Goal: Transaction & Acquisition: Purchase product/service

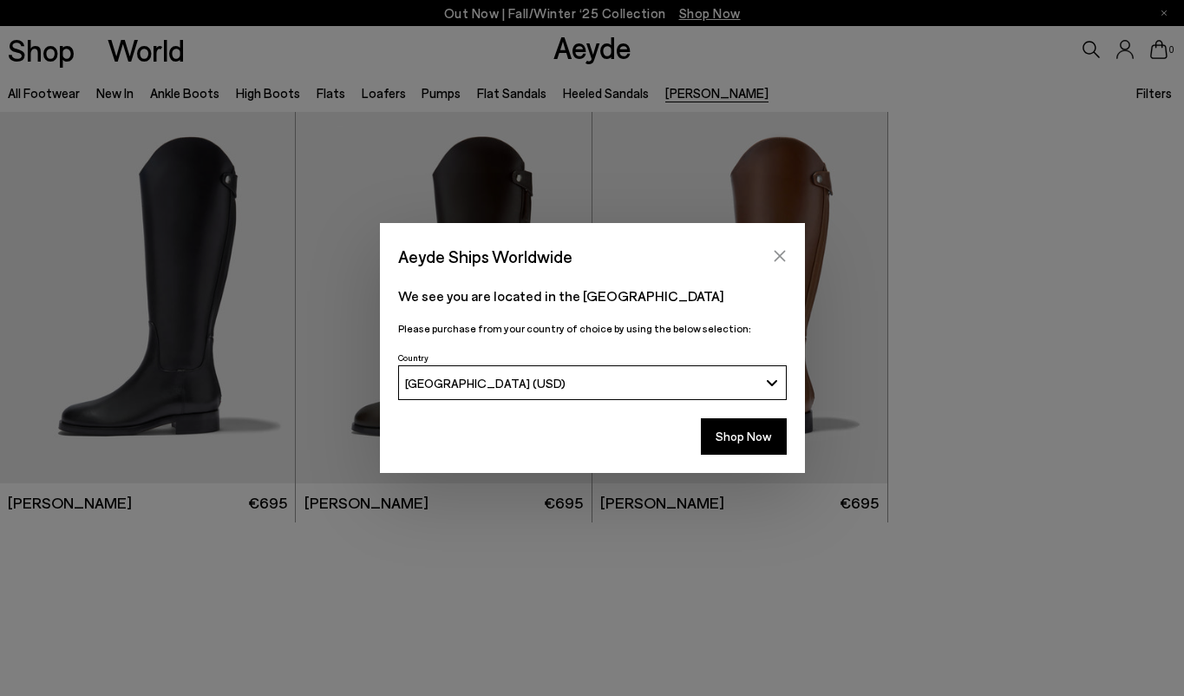
click at [782, 252] on icon "Close" at bounding box center [779, 256] width 11 height 11
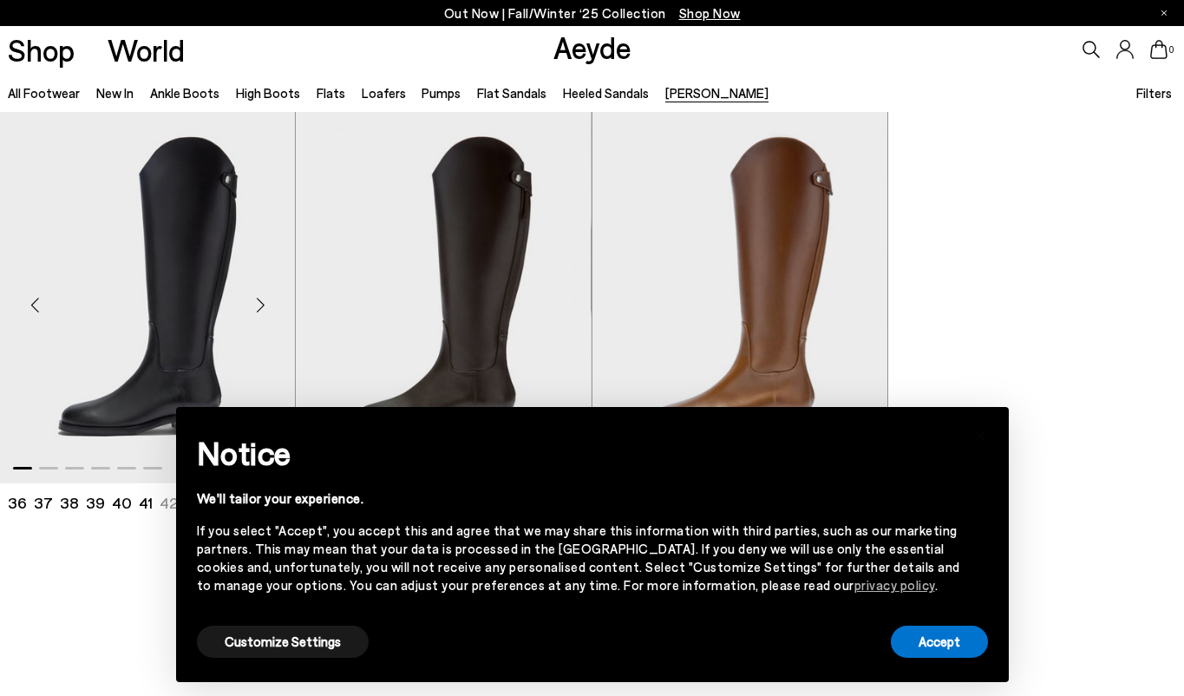
click at [240, 292] on div "Next slide" at bounding box center [260, 305] width 52 height 52
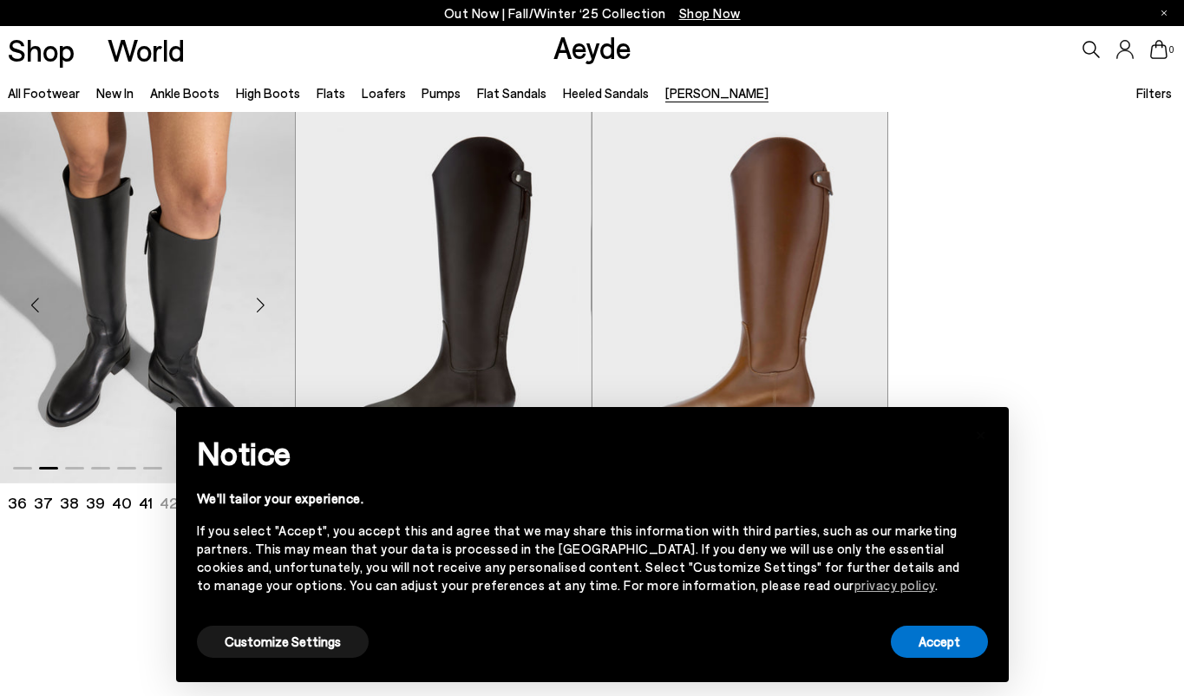
click at [253, 310] on div "Next slide" at bounding box center [260, 305] width 52 height 52
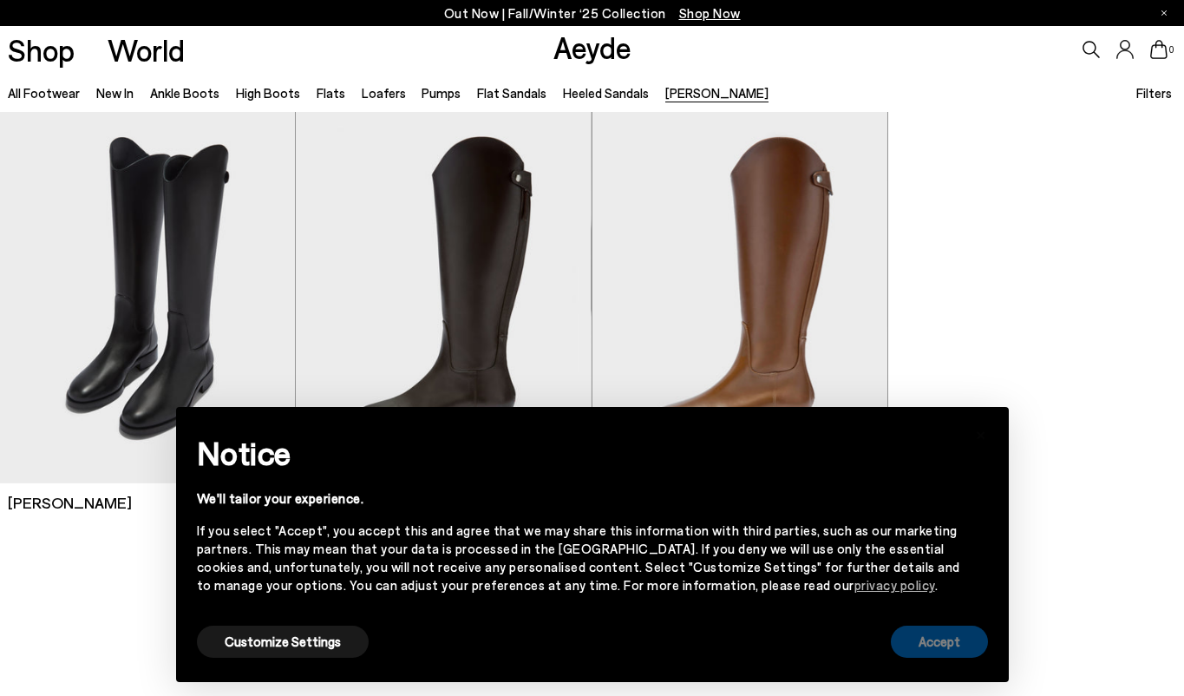
click at [929, 637] on button "Accept" at bounding box center [939, 642] width 97 height 32
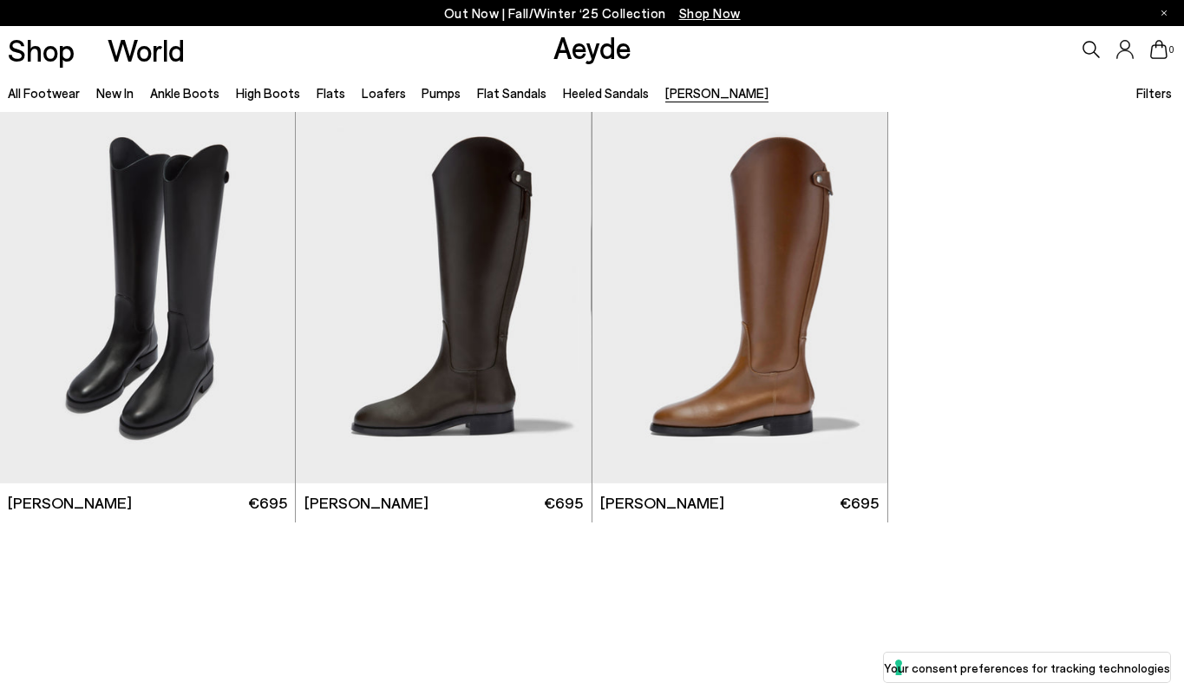
click at [1099, 43] on icon at bounding box center [1091, 49] width 17 height 17
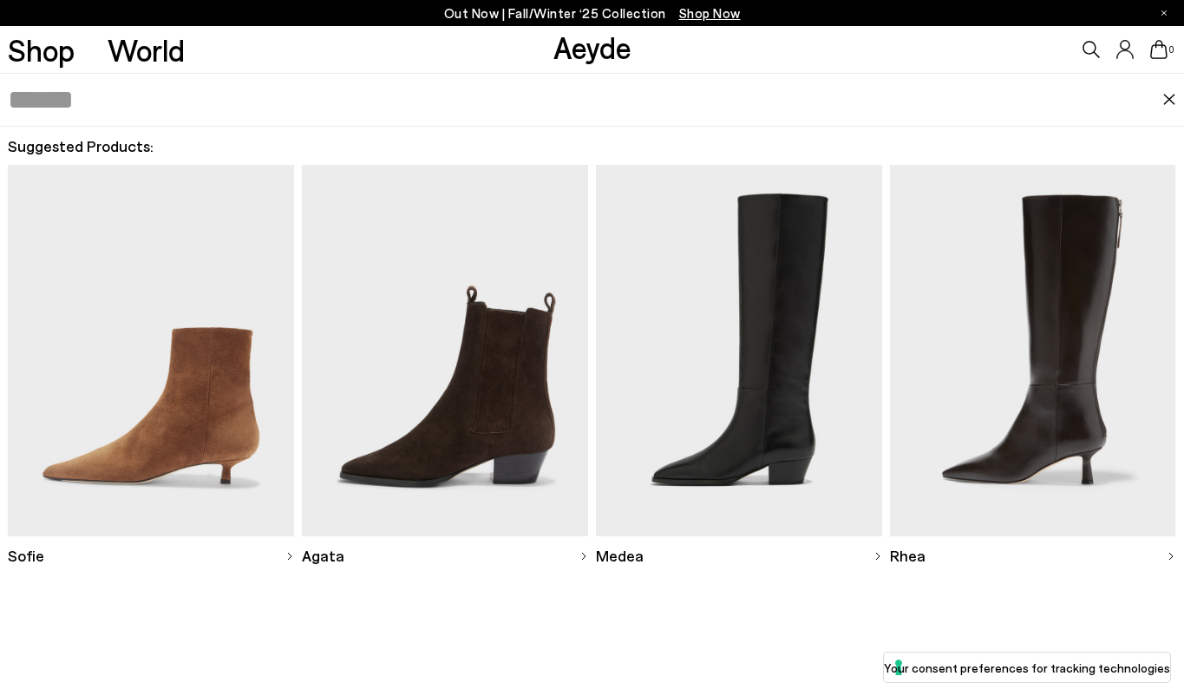
click at [898, 108] on input "text" at bounding box center [585, 100] width 1154 height 52
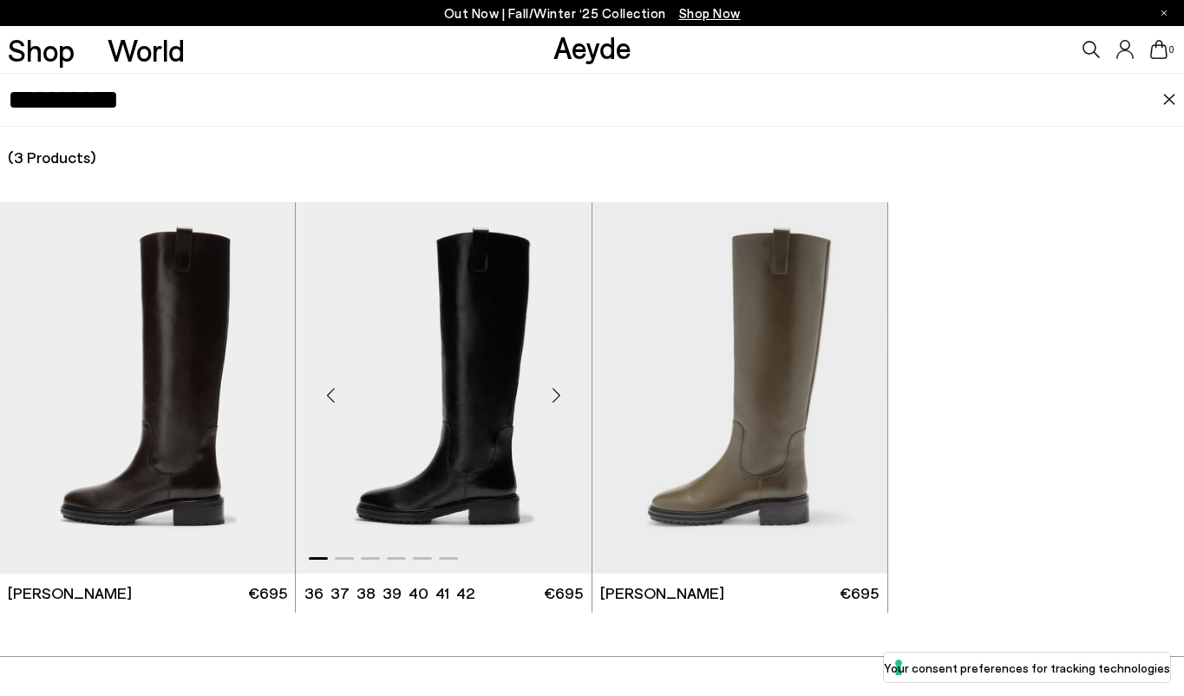
type input "**********"
click at [470, 260] on img "1 / 6" at bounding box center [443, 387] width 295 height 371
click at [824, 362] on img "1 / 6" at bounding box center [740, 387] width 295 height 371
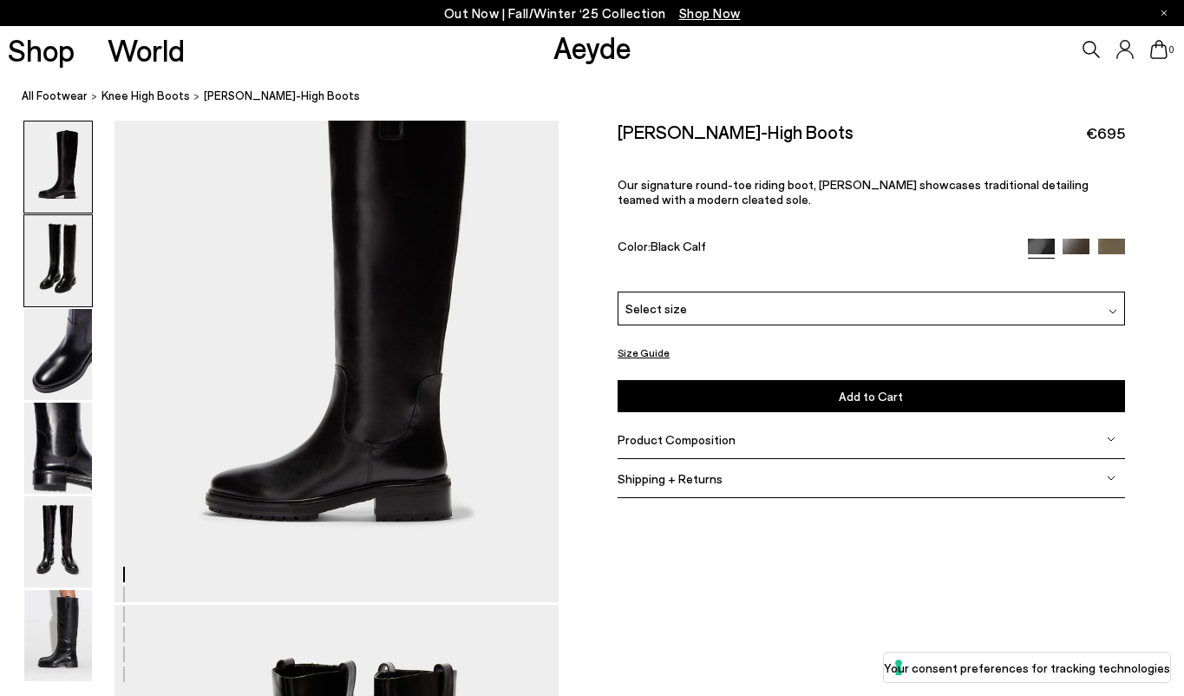
click at [57, 274] on img at bounding box center [58, 260] width 68 height 91
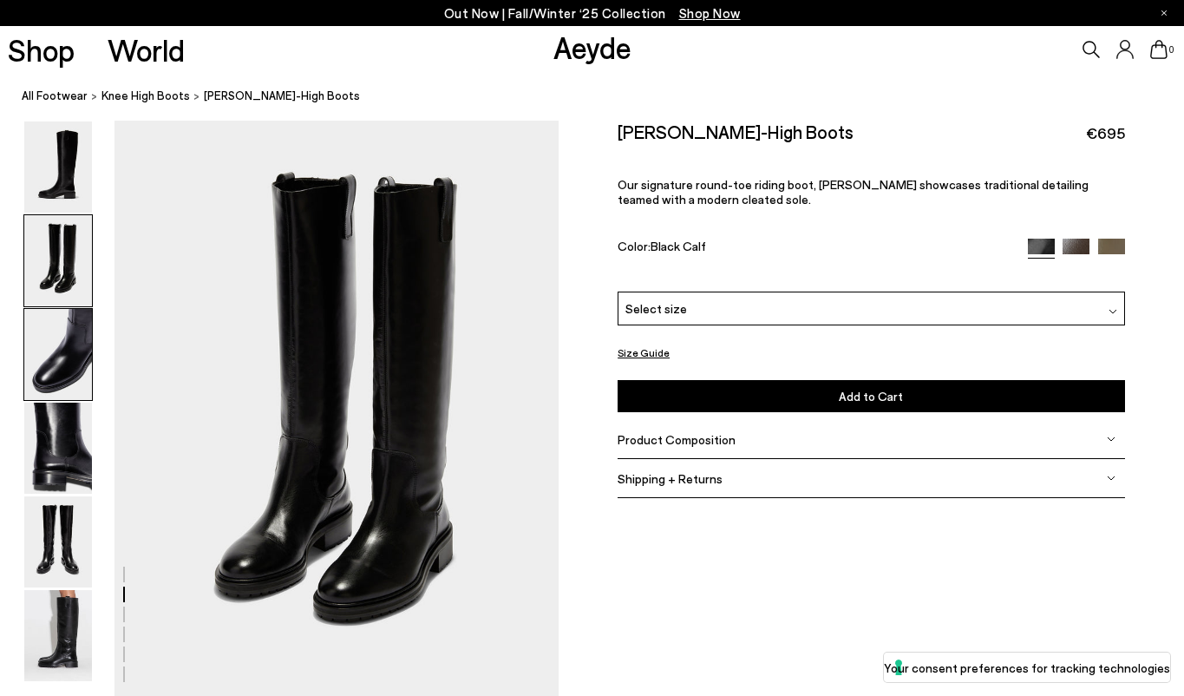
click at [60, 350] on img at bounding box center [58, 354] width 68 height 91
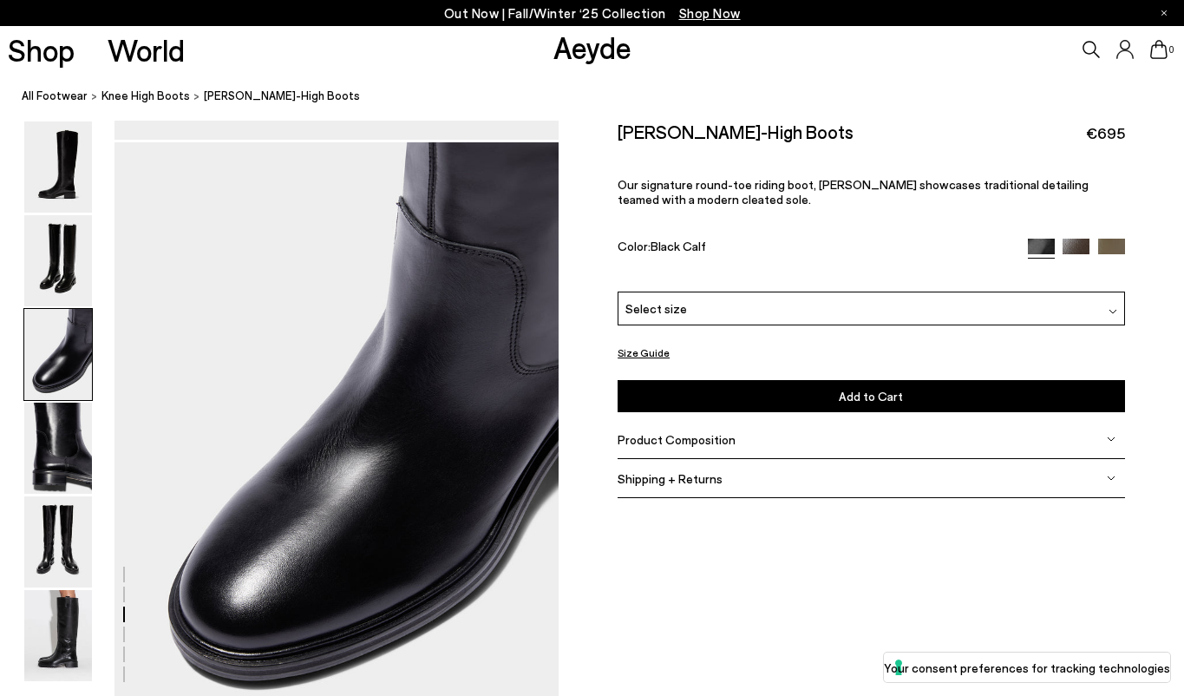
scroll to position [1174, 0]
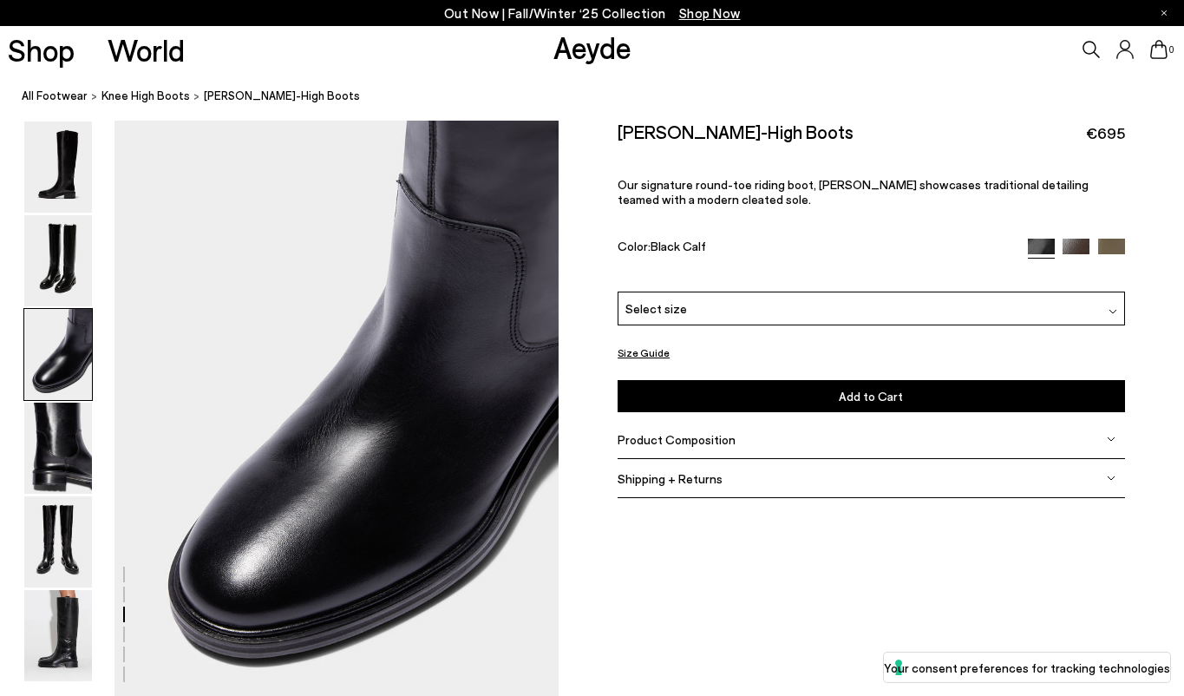
click at [49, 399] on img at bounding box center [58, 354] width 68 height 91
click at [49, 473] on img at bounding box center [58, 448] width 68 height 91
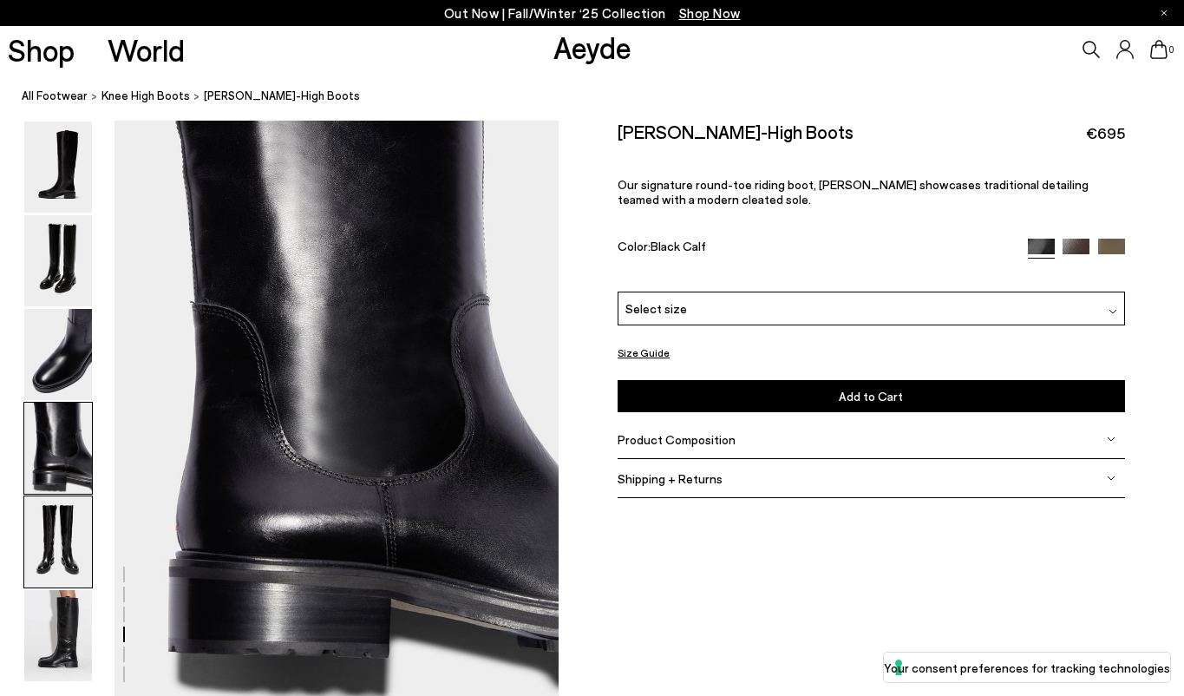
click at [51, 540] on img at bounding box center [58, 541] width 68 height 91
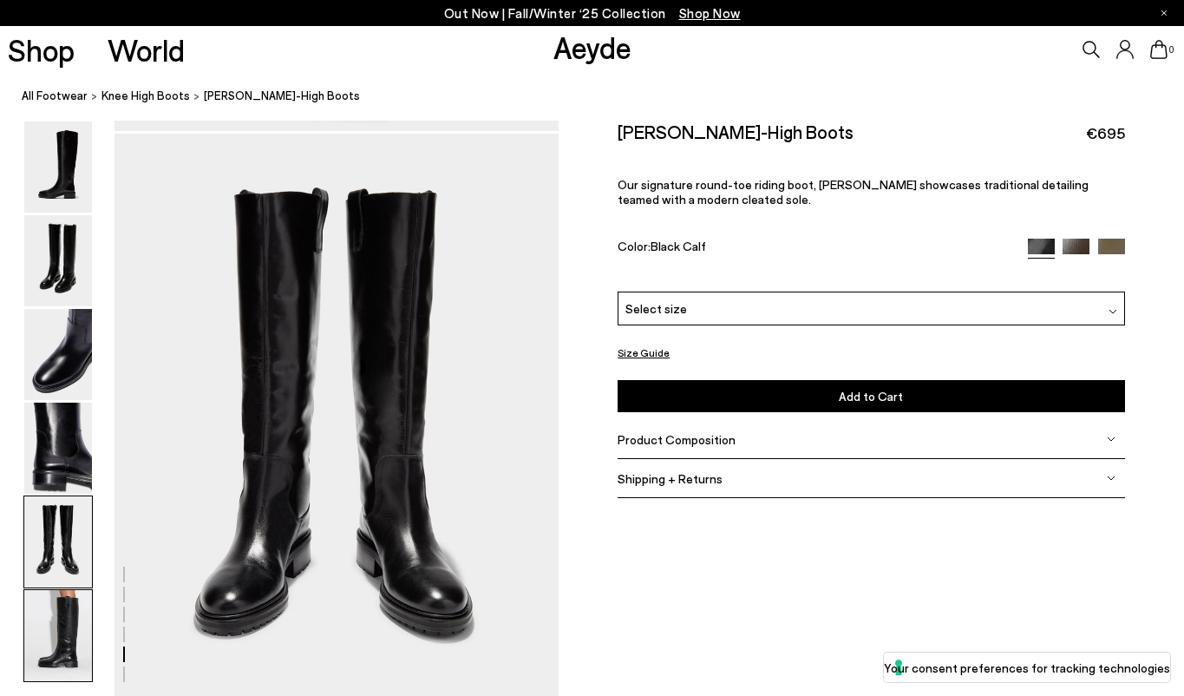
click at [51, 616] on img at bounding box center [58, 635] width 68 height 91
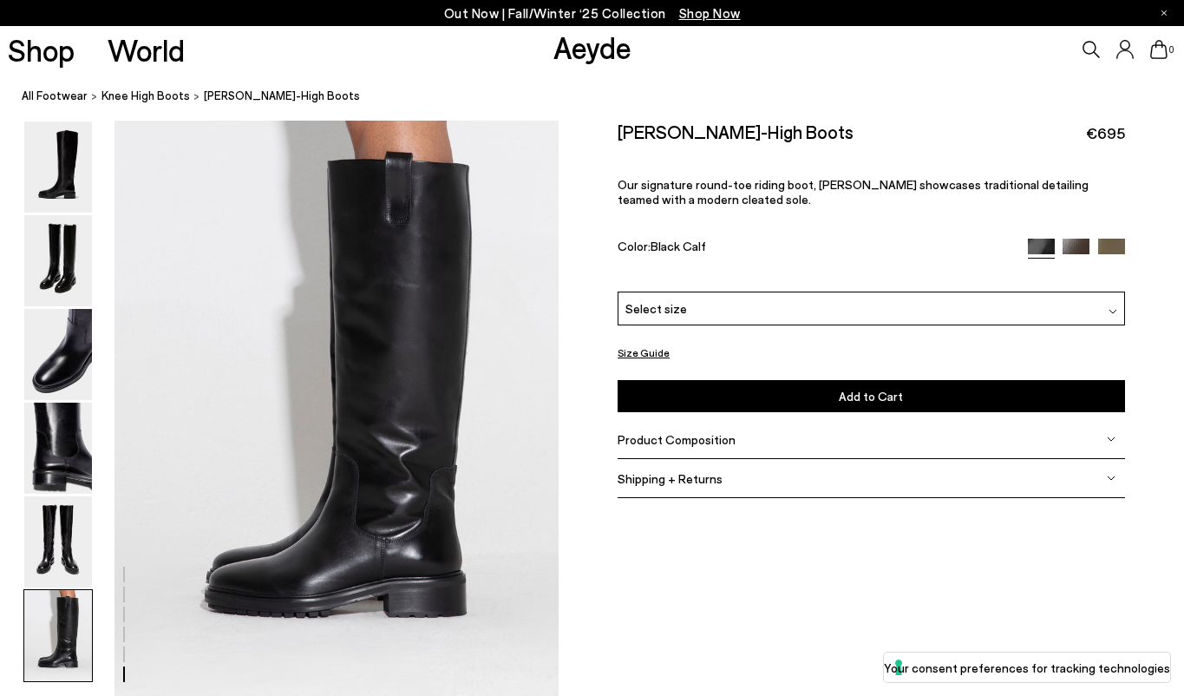
scroll to position [2962, 0]
